Goal: Information Seeking & Learning: Check status

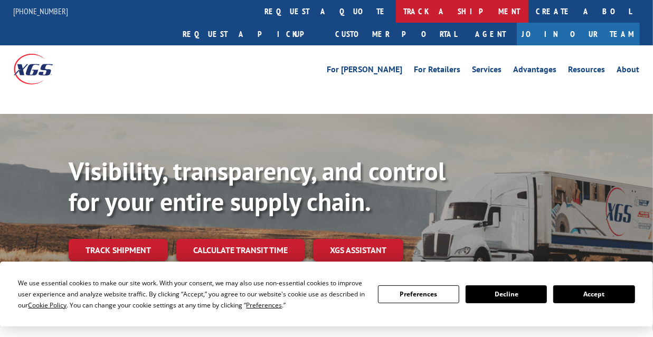
click at [396, 13] on link "track a shipment" at bounding box center [462, 11] width 133 height 23
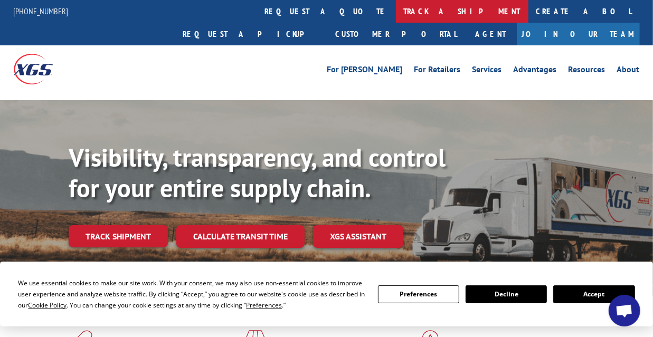
click at [396, 14] on link "track a shipment" at bounding box center [462, 11] width 133 height 23
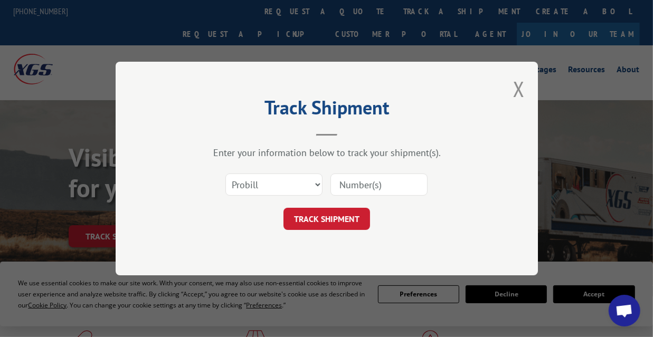
click at [358, 187] on input at bounding box center [378, 185] width 97 height 22
paste input "17673163"
type input "17673163"
click at [344, 207] on form "Select category... Probill BOL PO 17673163 TRACK SHIPMENT" at bounding box center [326, 198] width 317 height 63
click at [342, 213] on button "TRACK SHIPMENT" at bounding box center [326, 219] width 87 height 22
